Goal: Information Seeking & Learning: Learn about a topic

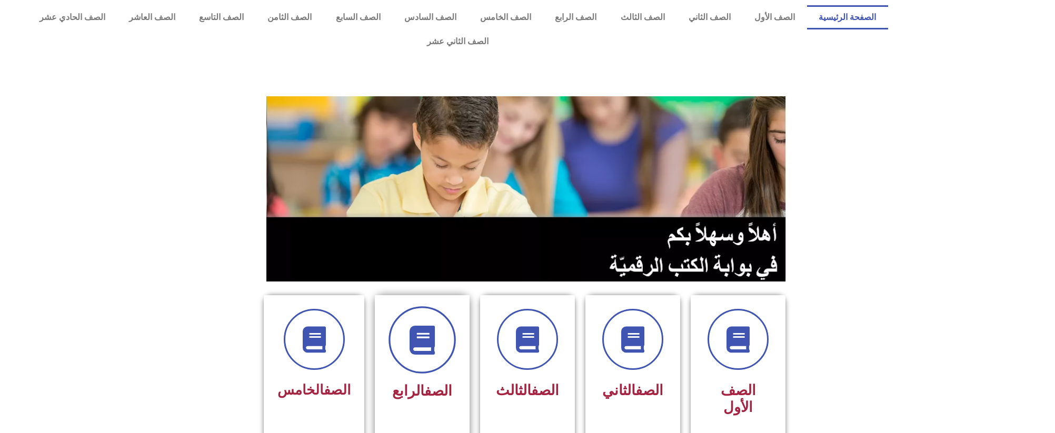
click at [439, 332] on span at bounding box center [421, 339] width 67 height 67
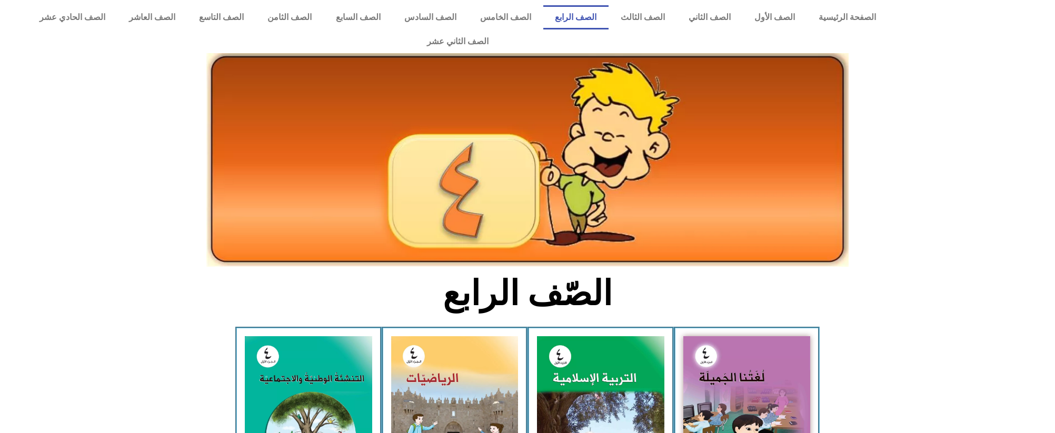
scroll to position [237, 0]
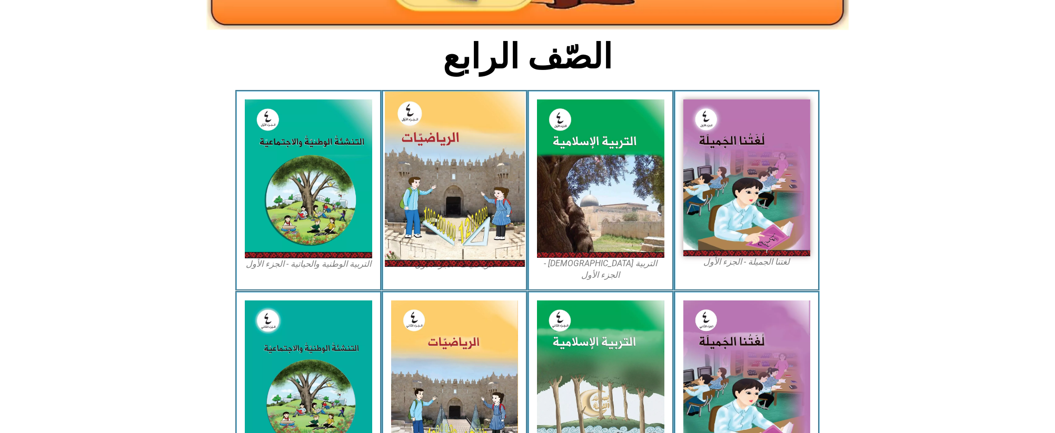
click at [454, 218] on img at bounding box center [454, 179] width 140 height 175
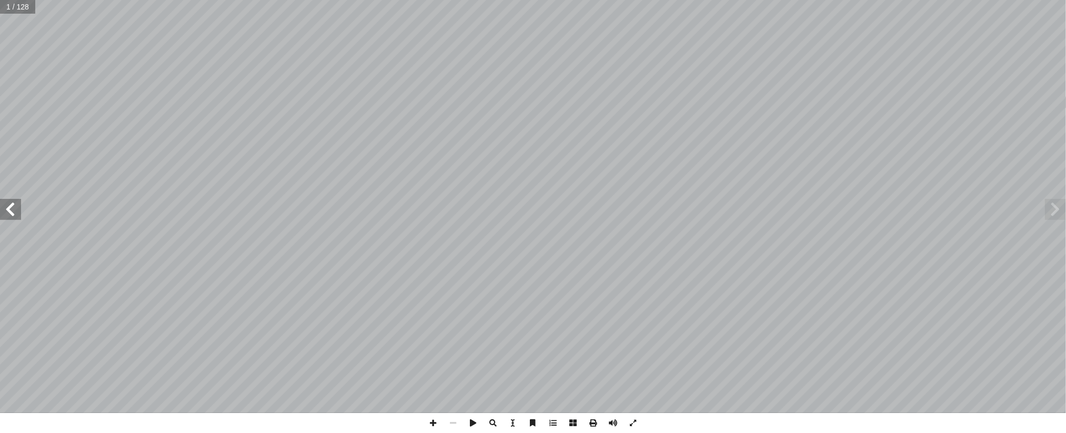
click at [17, 212] on span at bounding box center [10, 209] width 21 height 21
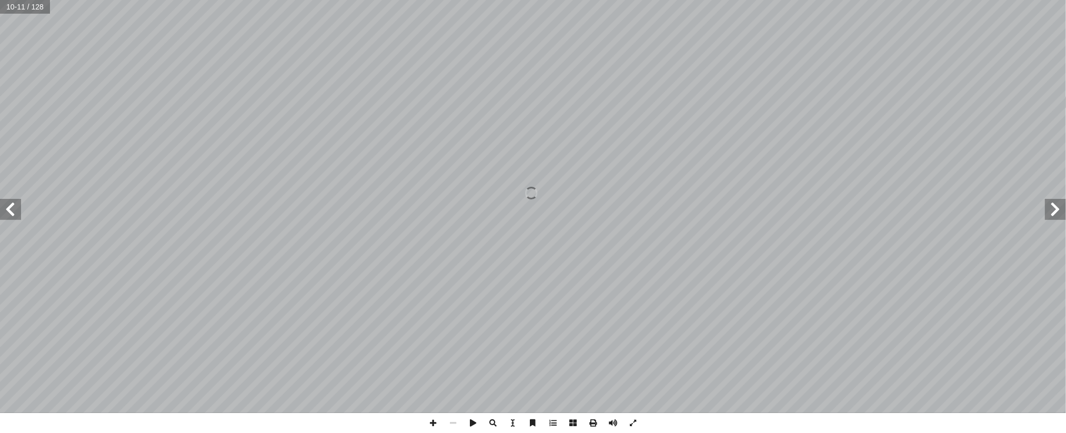
click at [17, 212] on span at bounding box center [10, 209] width 21 height 21
click at [15, 204] on span at bounding box center [10, 209] width 21 height 21
drag, startPoint x: 18, startPoint y: 204, endPoint x: 10, endPoint y: 204, distance: 7.9
click at [10, 204] on span at bounding box center [10, 209] width 21 height 21
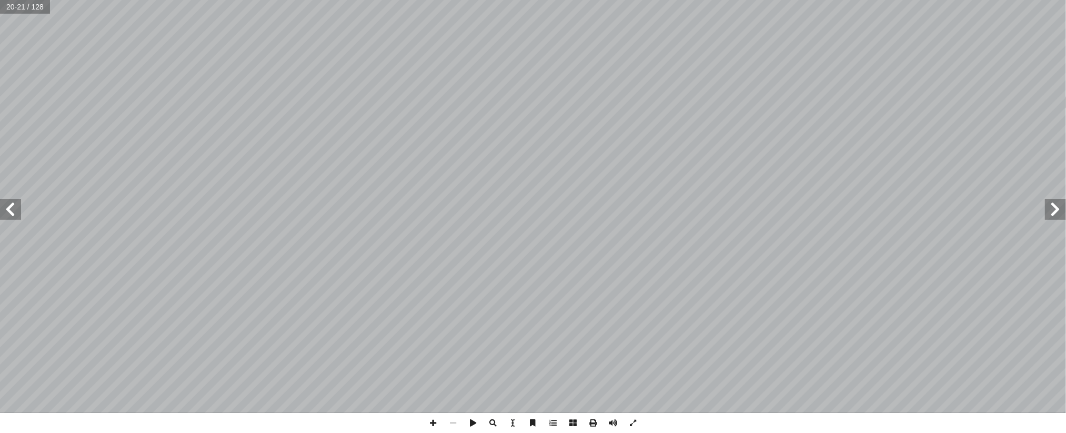
click at [1047, 213] on span at bounding box center [1055, 209] width 21 height 21
click at [5, 204] on span at bounding box center [10, 209] width 21 height 21
click at [632, 423] on span at bounding box center [633, 423] width 20 height 20
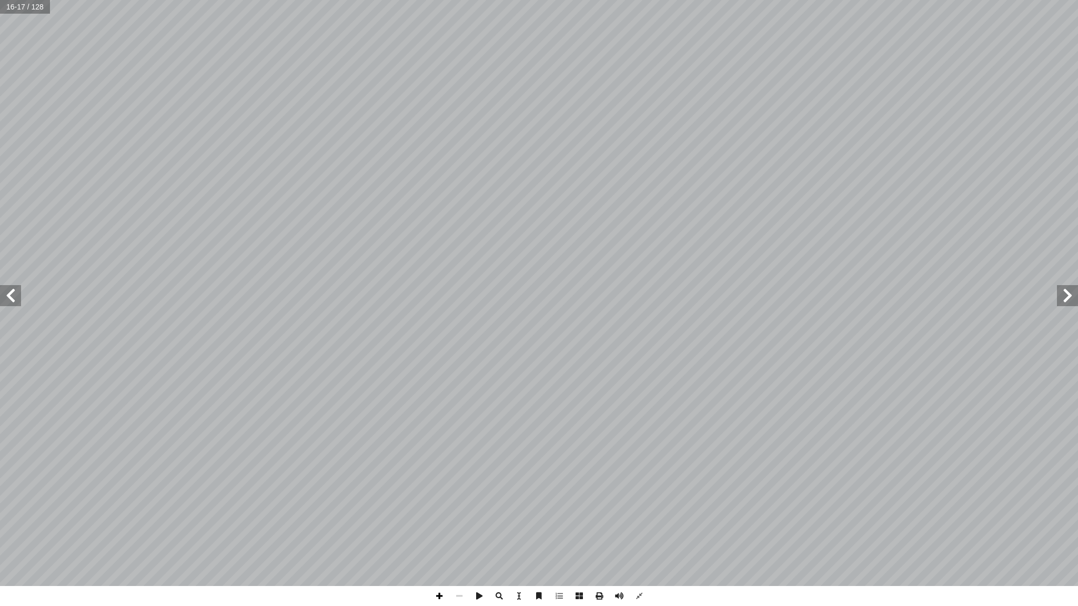
drag, startPoint x: 633, startPoint y: 564, endPoint x: 444, endPoint y: 597, distance: 192.4
click at [444, 433] on span at bounding box center [439, 596] width 20 height 20
click at [433, 433] on div "12 � ه على هذ ُ ب ُ كت أ و� ، ِ د � عد أ ل� � ِّ خط على ِ لصحيح � ها َ مكان في …" at bounding box center [539, 303] width 1078 height 606
click at [444, 433] on span at bounding box center [439, 596] width 20 height 20
click at [465, 433] on span at bounding box center [459, 596] width 20 height 20
